Goal: Task Accomplishment & Management: Use online tool/utility

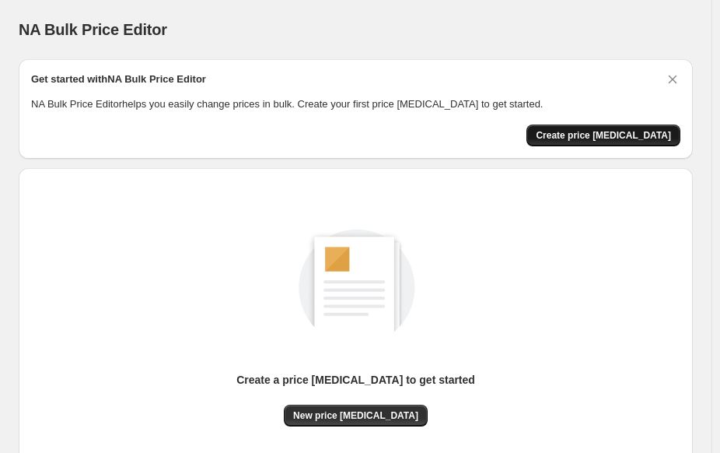
click at [615, 136] on span "Create price [MEDICAL_DATA]" at bounding box center [603, 135] width 135 height 12
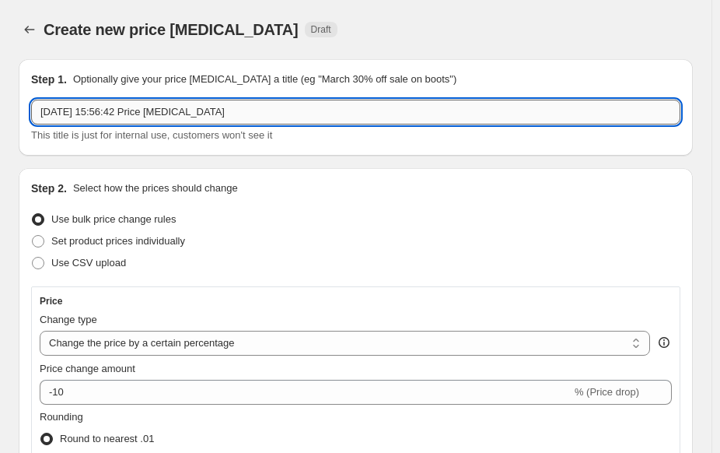
click at [240, 110] on input "[DATE] 15:56:42 Price [MEDICAL_DATA]" at bounding box center [355, 112] width 649 height 25
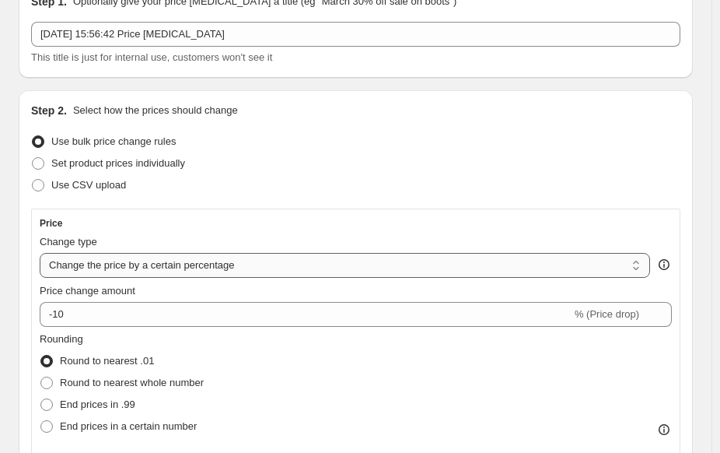
click at [156, 264] on select "Change the price to a certain amount Change the price by a certain amount Chang…" at bounding box center [345, 265] width 611 height 25
select select "to"
click at [40, 253] on select "Change the price to a certain amount Change the price by a certain amount Chang…" at bounding box center [345, 265] width 611 height 25
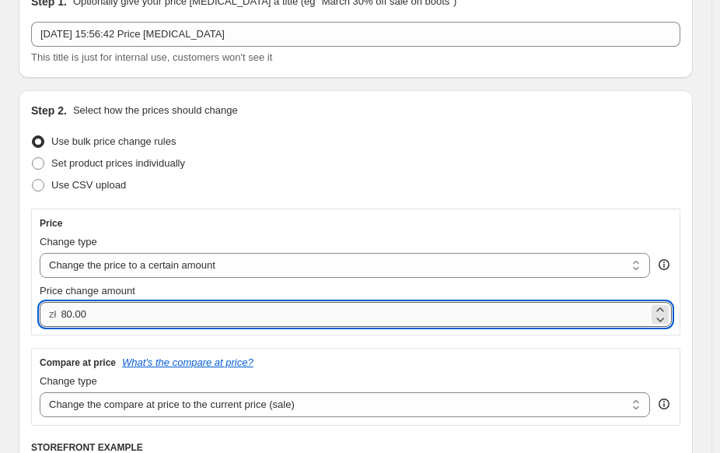
click at [163, 319] on input "80.00" at bounding box center [355, 314] width 588 height 25
type input "50.00"
click at [164, 239] on div "Change type" at bounding box center [345, 242] width 611 height 16
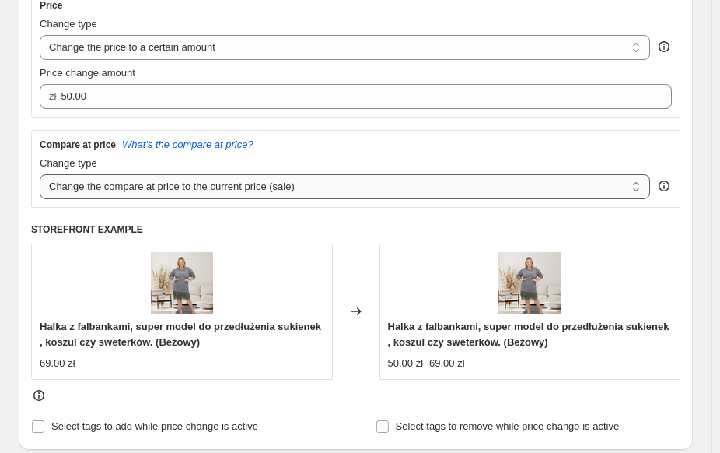
scroll to position [389, 0]
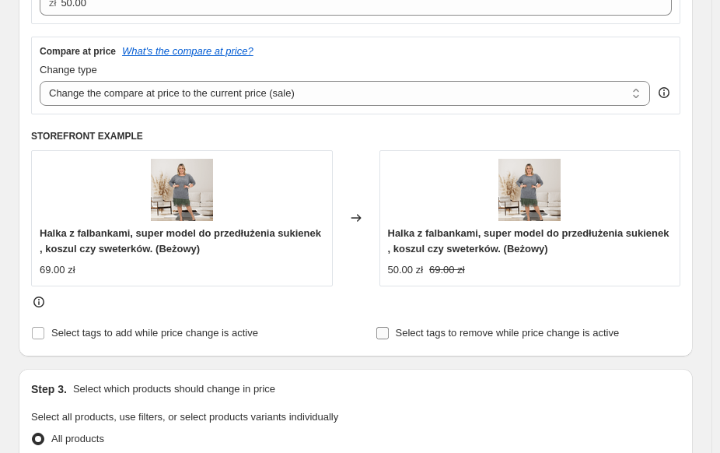
click at [382, 329] on input "Select tags to remove while price change is active" at bounding box center [382, 333] width 12 height 12
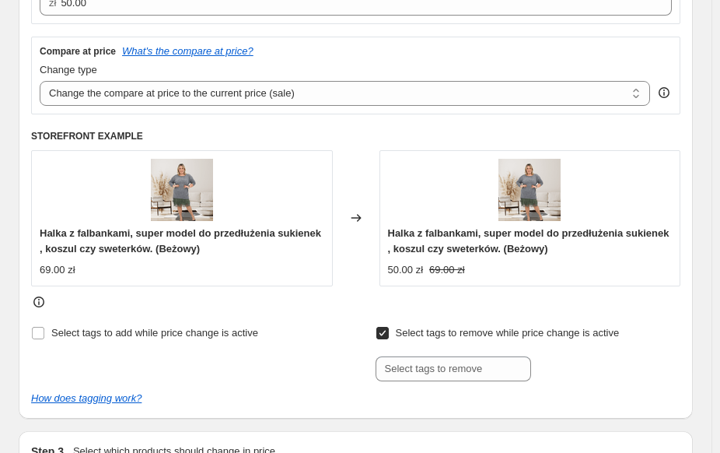
click at [386, 333] on input "Select tags to remove while price change is active" at bounding box center [382, 333] width 12 height 12
checkbox input "false"
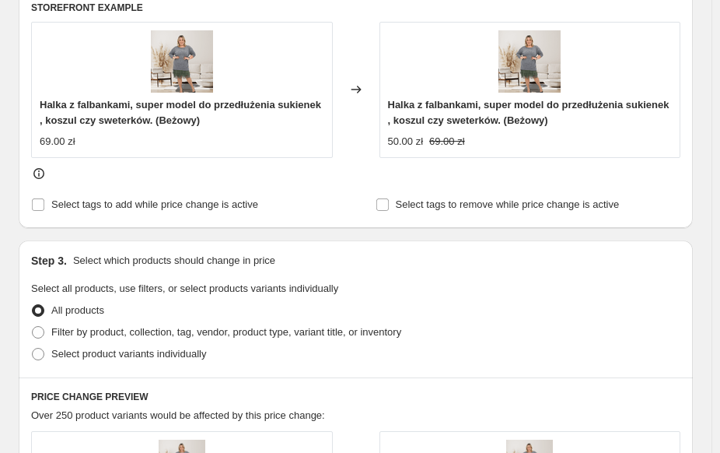
scroll to position [544, 0]
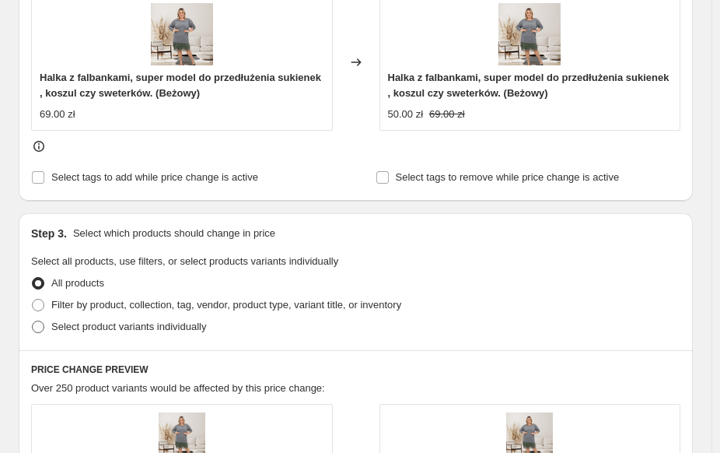
click at [177, 329] on span "Select product variants individually" at bounding box center [128, 326] width 155 height 12
click at [33, 321] on input "Select product variants individually" at bounding box center [32, 320] width 1 height 1
radio input "true"
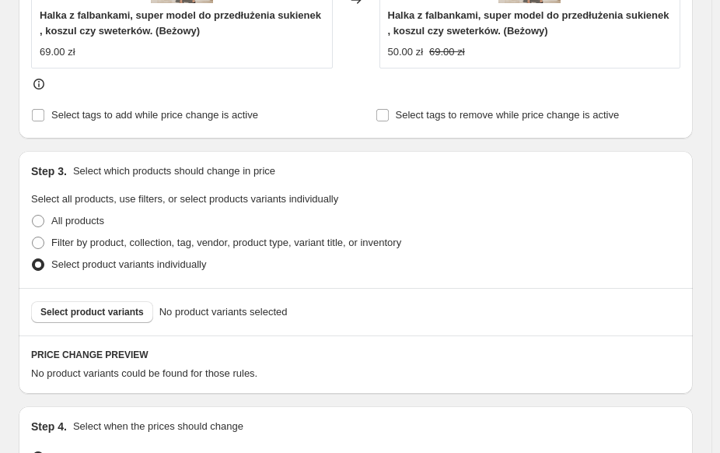
scroll to position [700, 0]
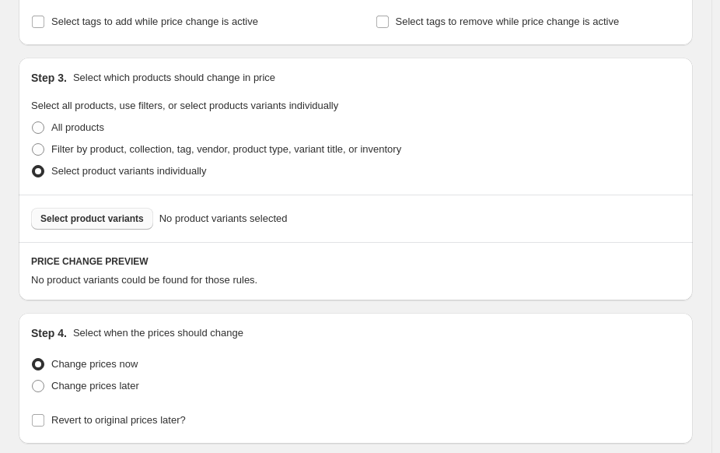
click at [106, 217] on span "Select product variants" at bounding box center [91, 218] width 103 height 12
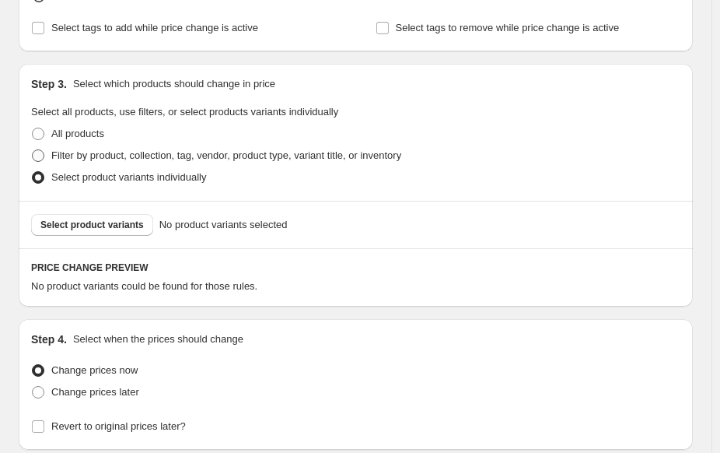
scroll to position [663, 0]
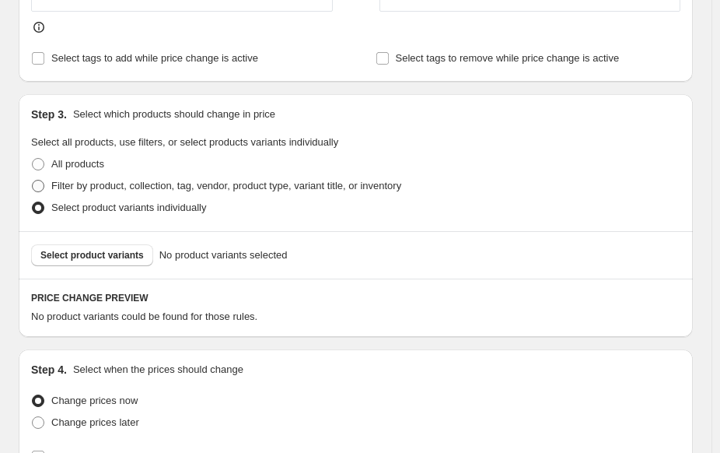
click at [83, 183] on span "Filter by product, collection, tag, vendor, product type, variant title, or inv…" at bounding box center [226, 186] width 350 height 12
click at [33, 180] on input "Filter by product, collection, tag, vendor, product type, variant title, or inv…" at bounding box center [32, 180] width 1 height 1
radio input "true"
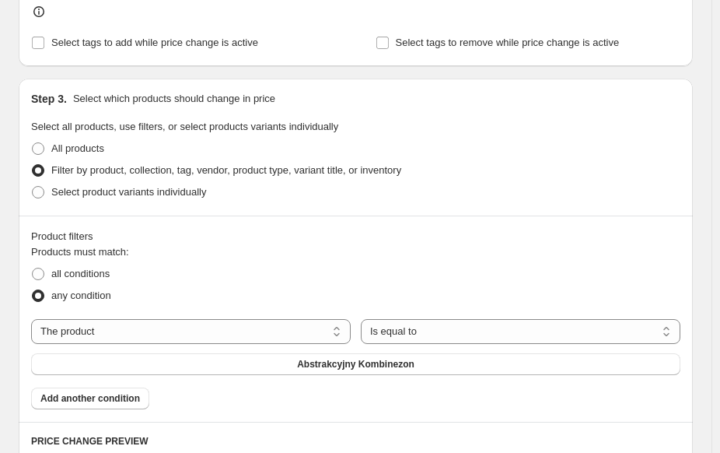
click at [376, 317] on div "Products must match: all conditions any condition The product The product's col…" at bounding box center [355, 327] width 649 height 166
click at [380, 323] on select "Is equal to Is not equal to" at bounding box center [521, 331] width 320 height 25
click at [385, 326] on select "Is equal to Is not equal to" at bounding box center [521, 331] width 320 height 25
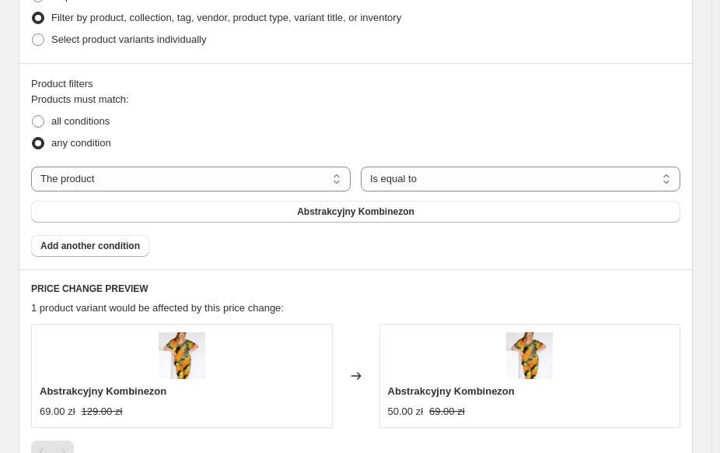
scroll to position [819, 0]
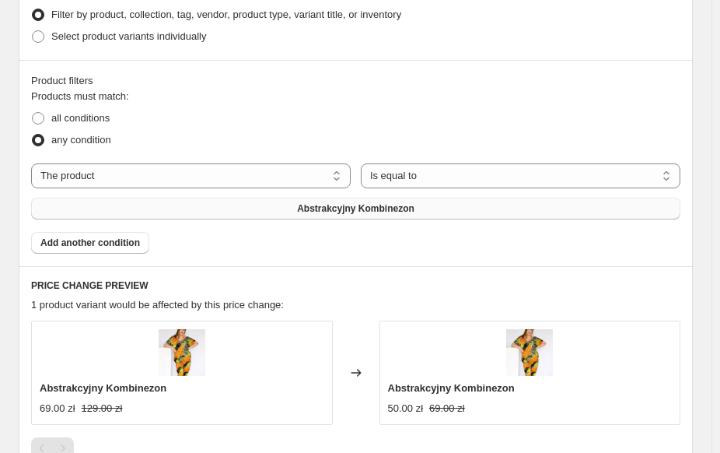
click at [308, 205] on span "Abstrakcyjny Kombinezon" at bounding box center [355, 208] width 117 height 12
click at [117, 239] on span "Add another condition" at bounding box center [90, 242] width 100 height 12
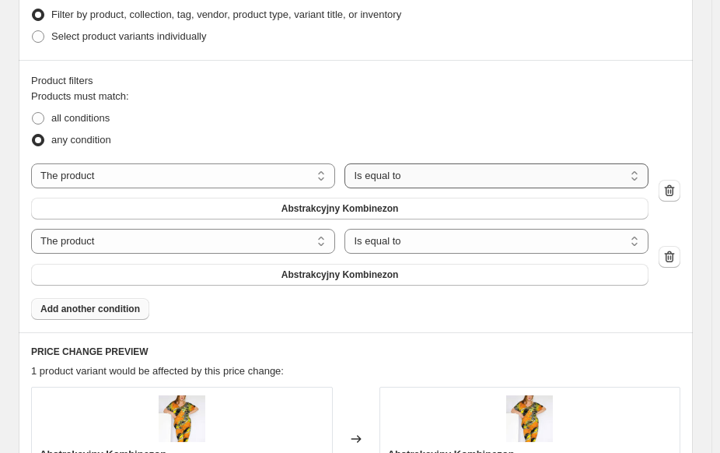
click at [402, 179] on select "Is equal to Is not equal to" at bounding box center [497, 175] width 304 height 25
click at [677, 190] on icon "button" at bounding box center [670, 191] width 16 height 16
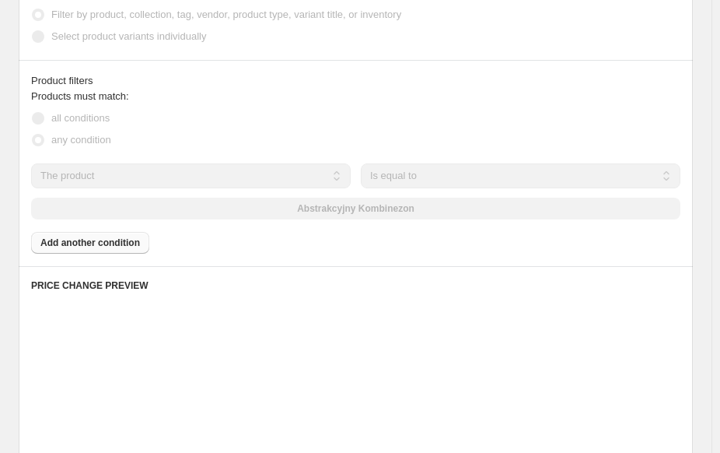
click at [178, 173] on select "The product The product's collection The product's tag The product's vendor The…" at bounding box center [191, 175] width 320 height 25
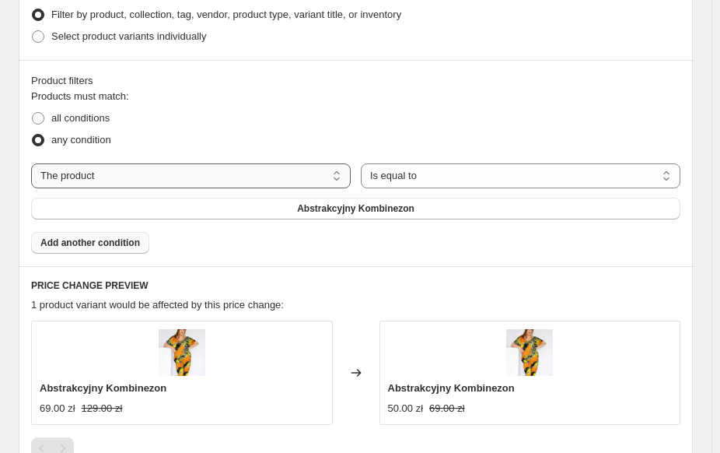
select select "tag"
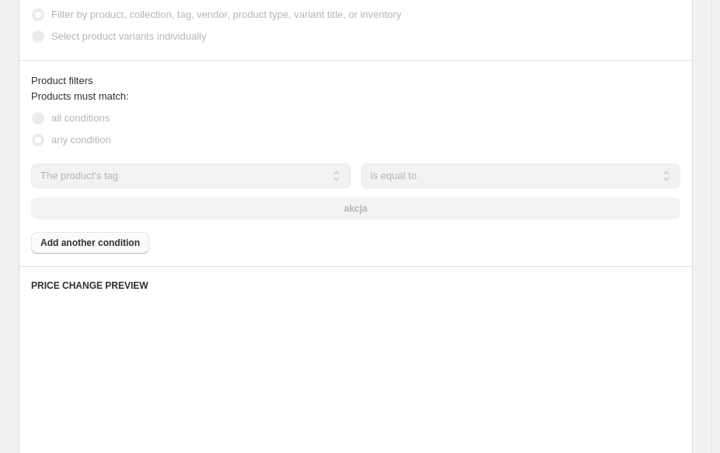
scroll to position [835, 0]
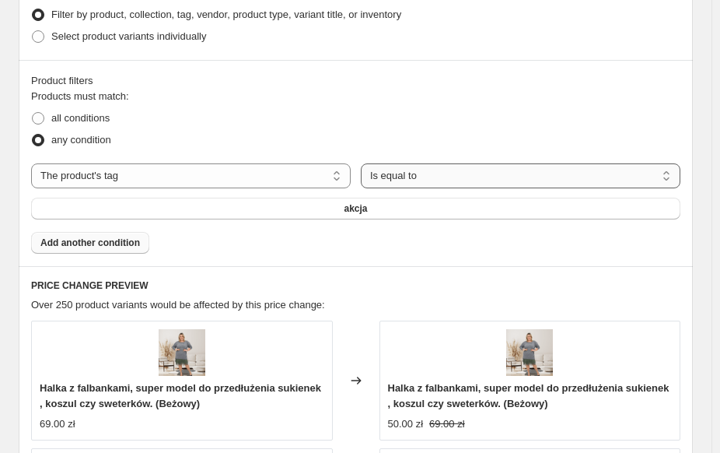
click at [404, 176] on select "Is equal to Is not equal to" at bounding box center [521, 175] width 320 height 25
drag, startPoint x: 409, startPoint y: 171, endPoint x: 368, endPoint y: 174, distance: 41.3
click at [407, 171] on select "Is equal to Is not equal to" at bounding box center [521, 175] width 320 height 25
click at [322, 173] on select "The product The product's collection The product's tag The product's vendor The…" at bounding box center [191, 175] width 320 height 25
click at [252, 109] on div "all conditions" at bounding box center [355, 118] width 649 height 22
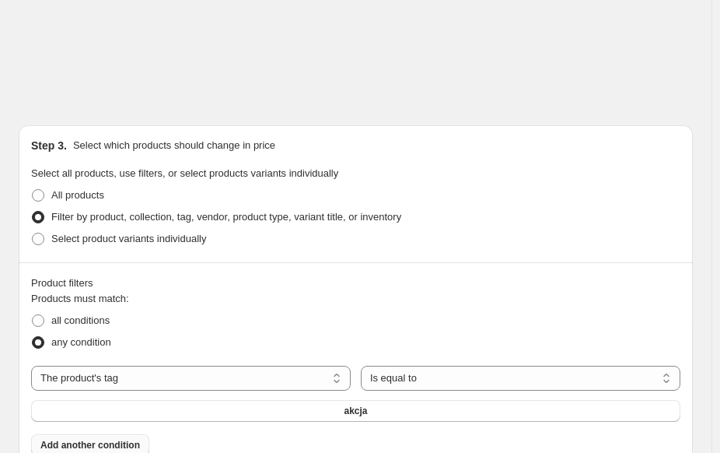
scroll to position [446, 0]
